Goal: Task Accomplishment & Management: Use online tool/utility

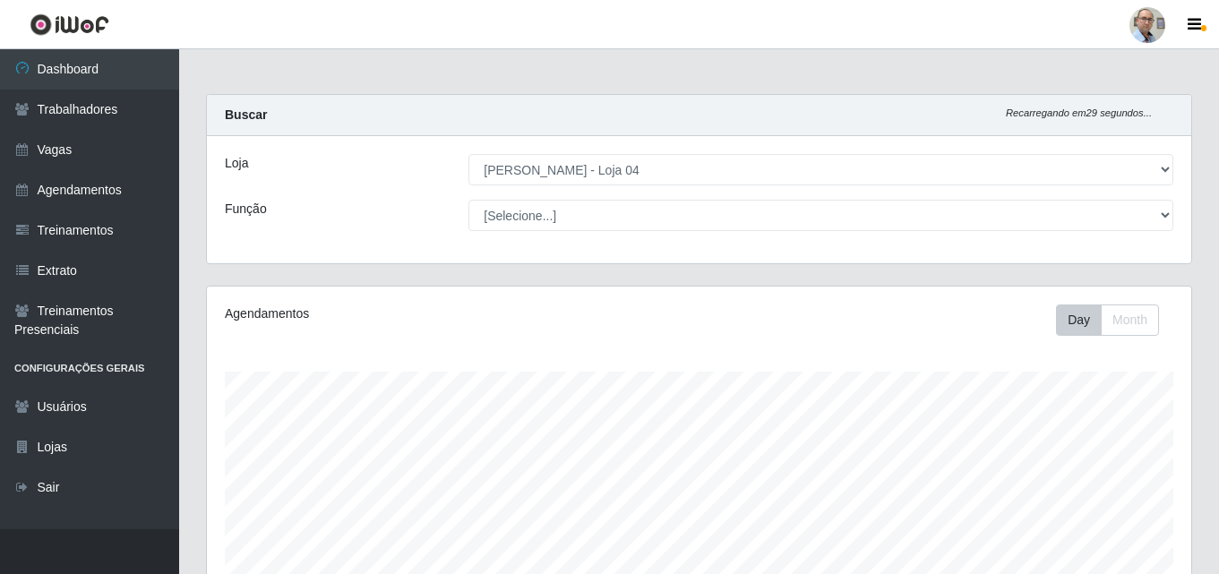
select select "251"
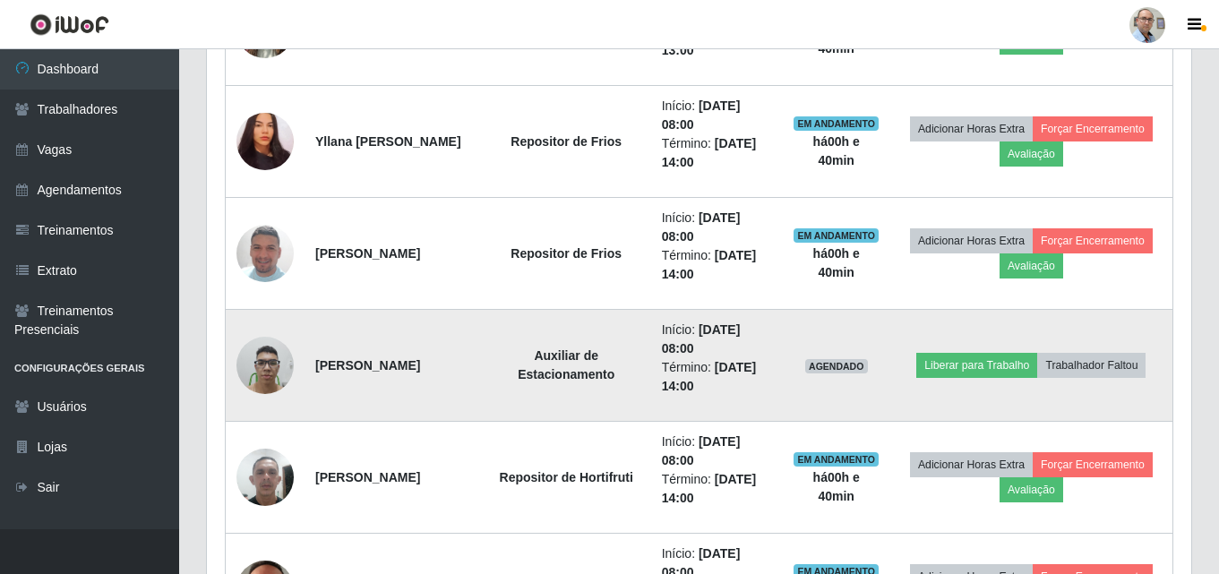
scroll to position [372, 984]
click at [981, 367] on button "Liberar para Trabalho" at bounding box center [976, 365] width 121 height 25
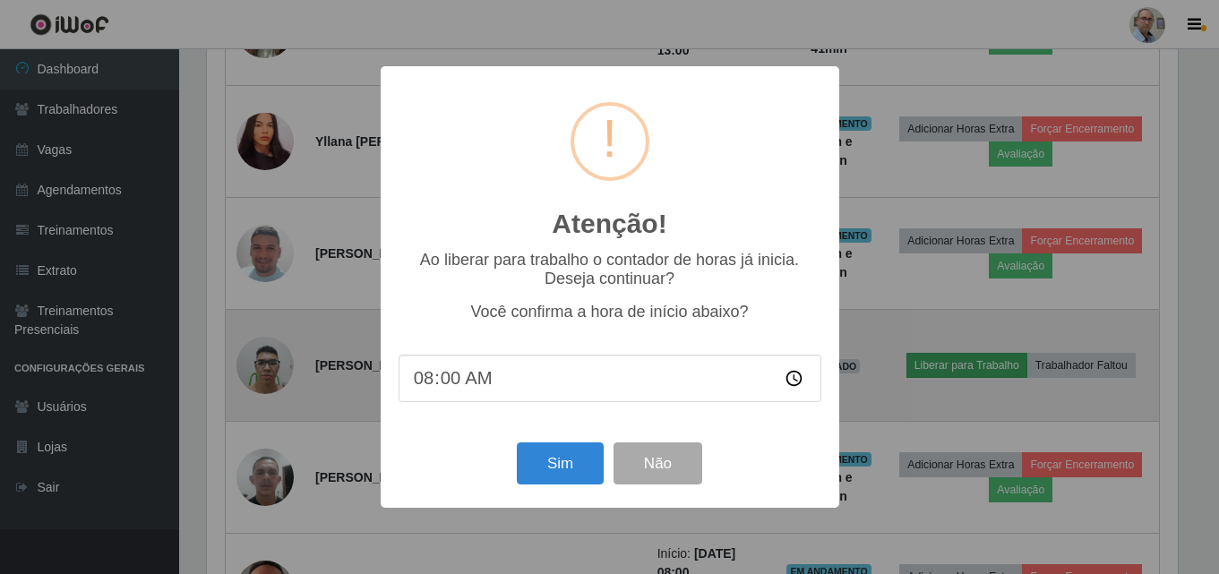
scroll to position [372, 975]
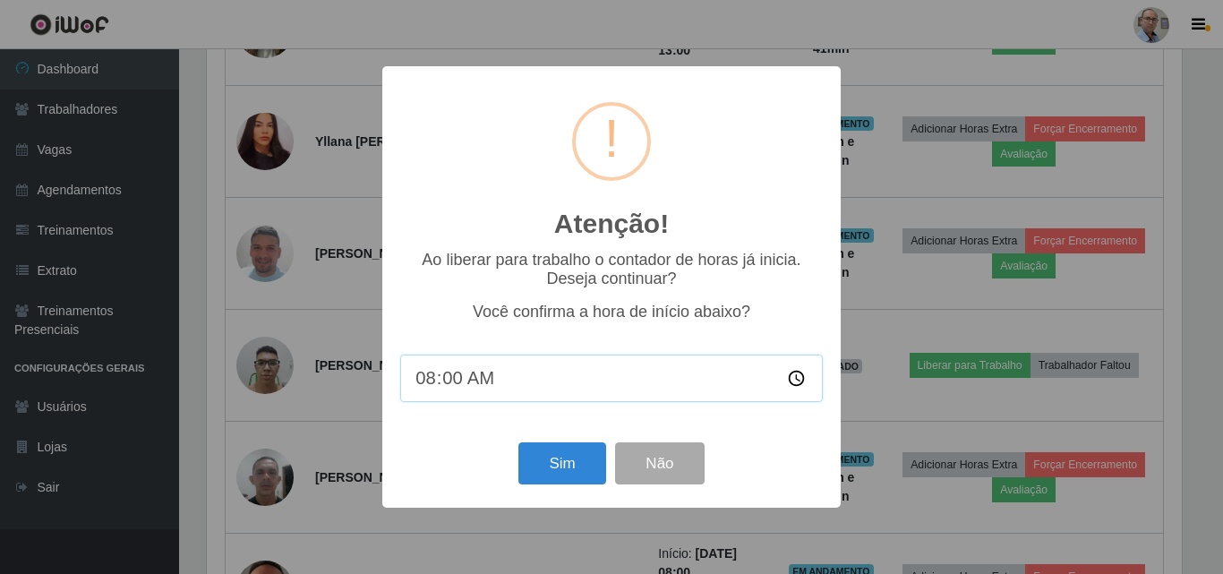
click at [450, 390] on input "08:00" at bounding box center [611, 378] width 423 height 47
type input "08:40"
click at [549, 478] on button "Sim" at bounding box center [561, 463] width 87 height 42
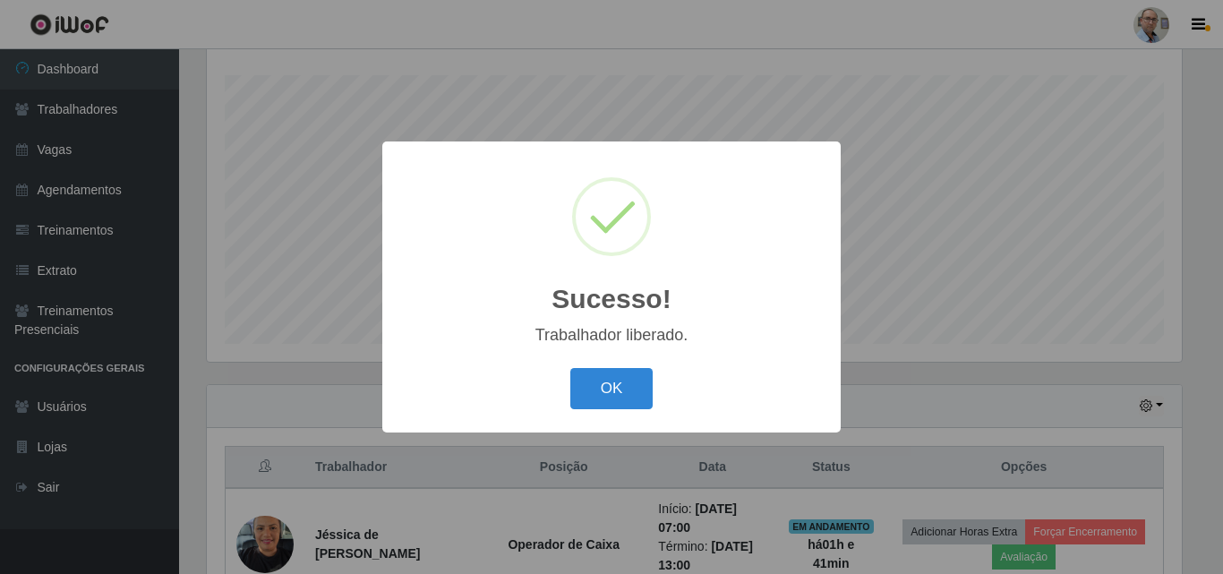
click at [884, 379] on div "Sucesso! × Trabalhador liberado. OK Cancel" at bounding box center [611, 287] width 1223 height 574
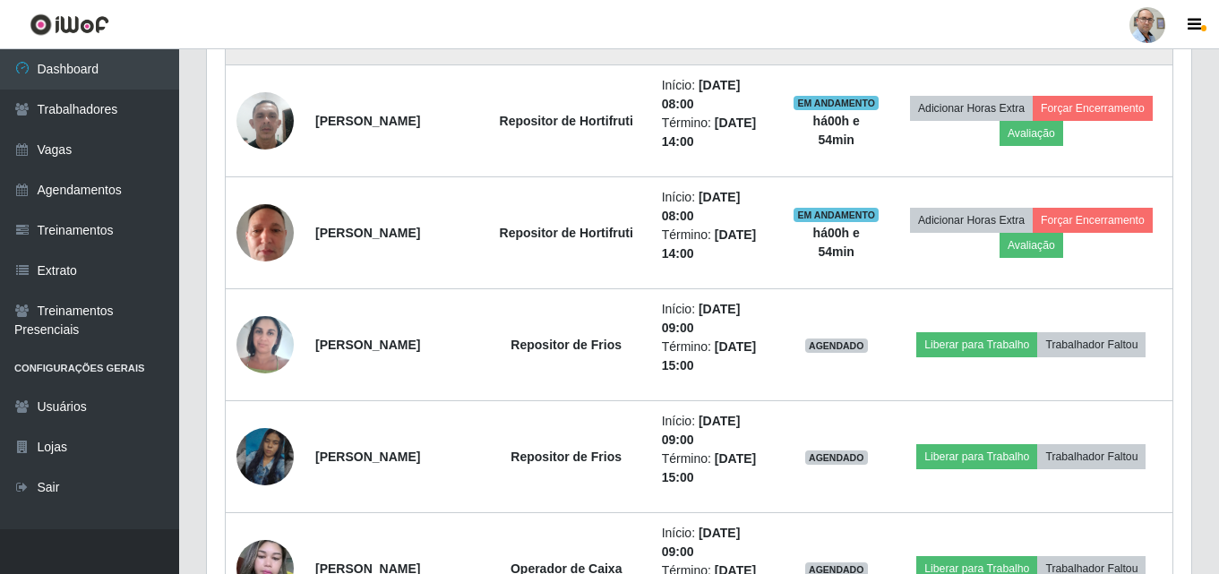
scroll to position [1281, 0]
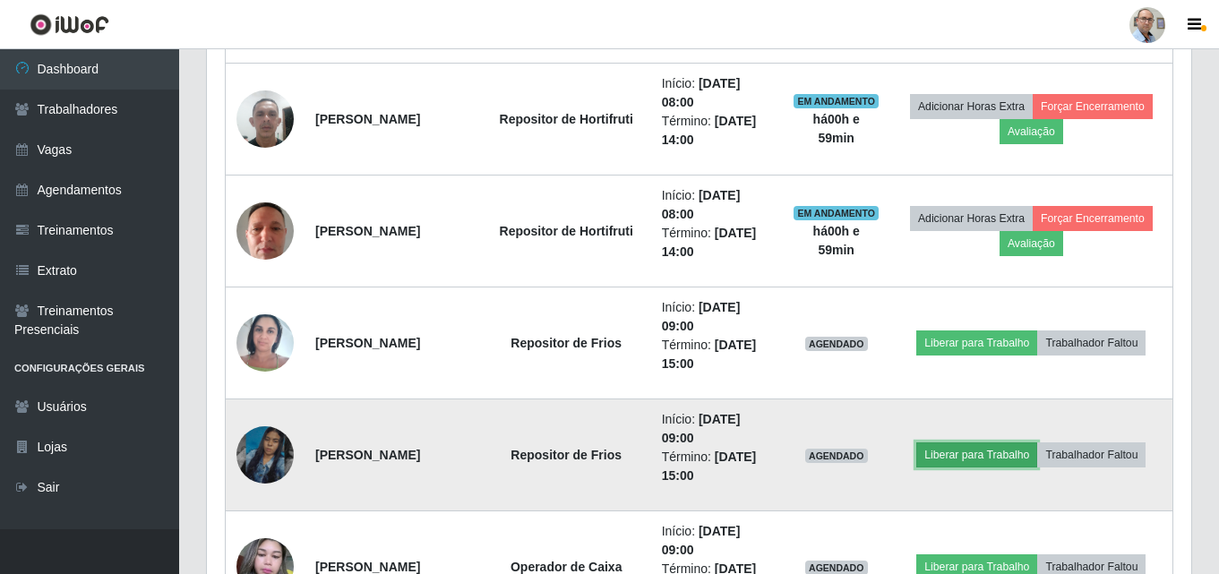
click at [964, 450] on button "Liberar para Trabalho" at bounding box center [976, 454] width 121 height 25
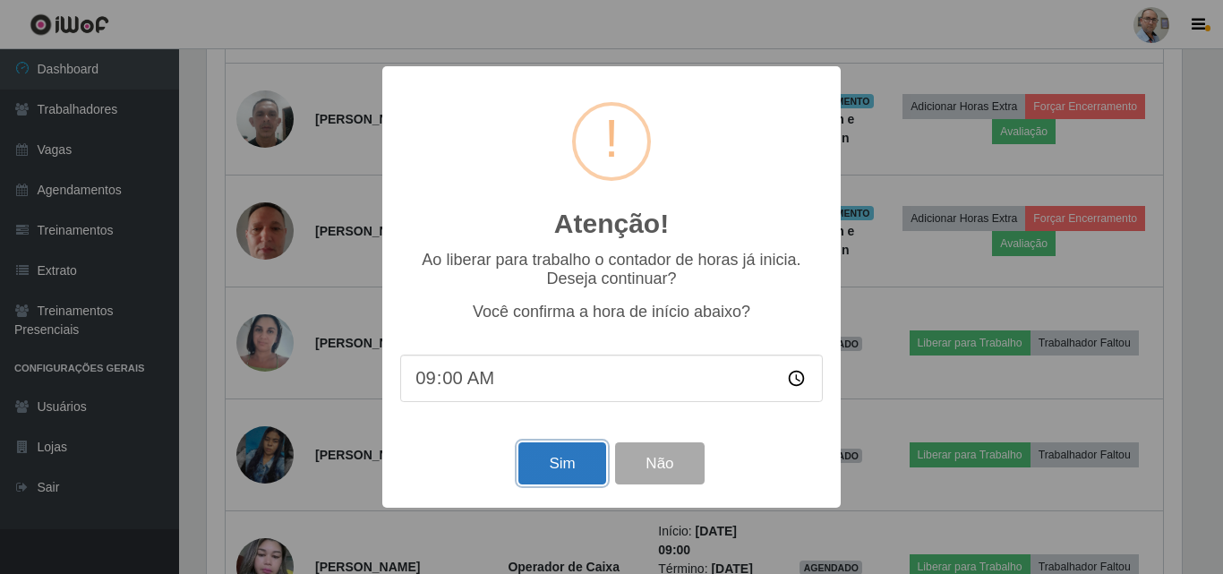
click at [559, 465] on button "Sim" at bounding box center [561, 463] width 87 height 42
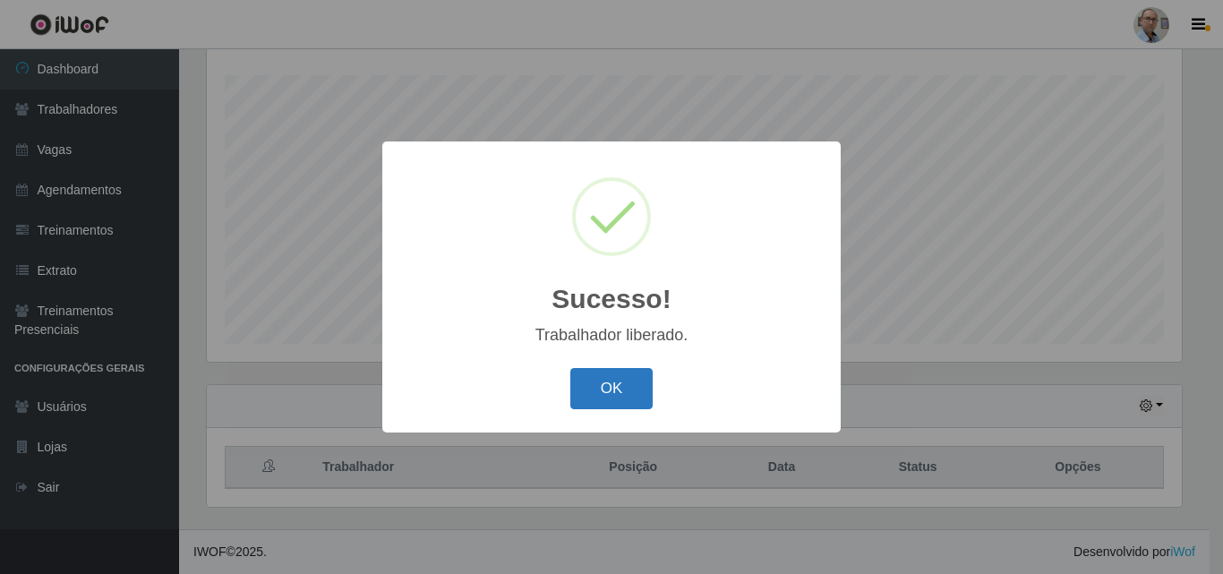
click at [615, 393] on button "OK" at bounding box center [611, 389] width 83 height 42
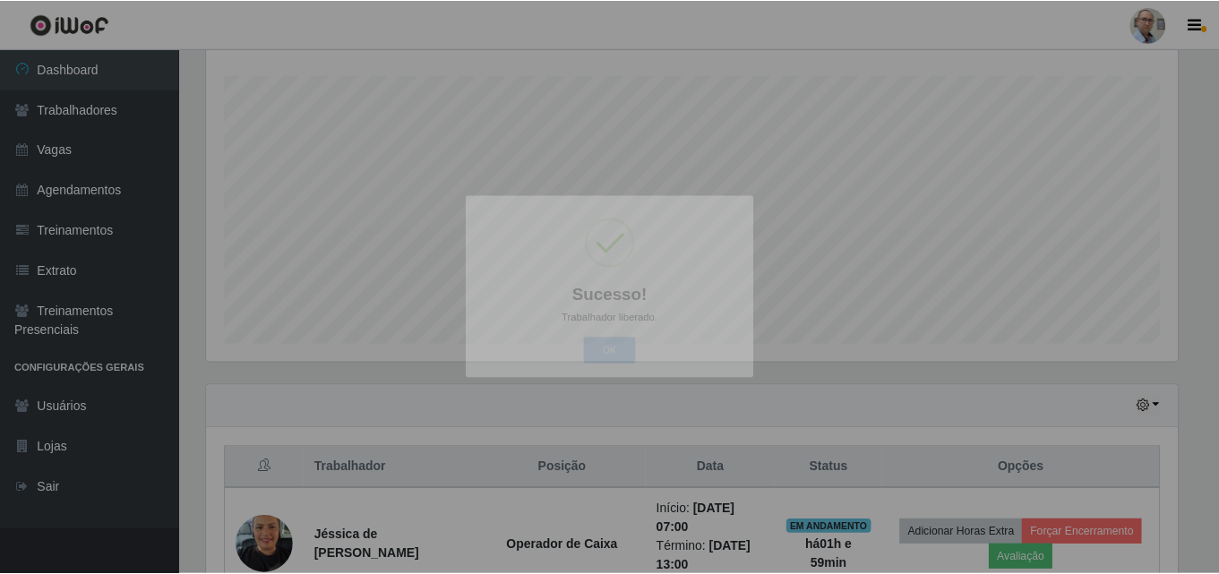
scroll to position [372, 984]
